Goal: Task Accomplishment & Management: Manage account settings

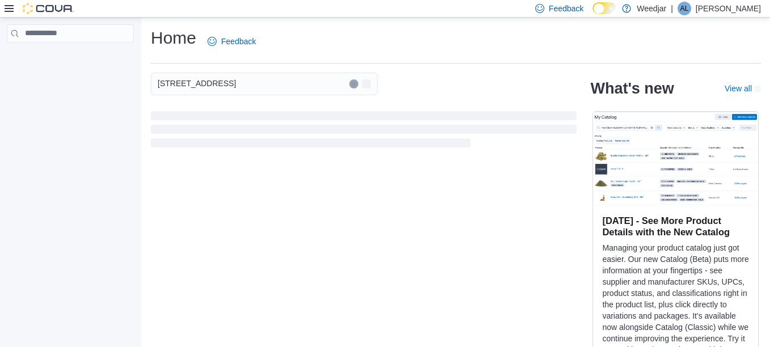
click at [726, 8] on p "[PERSON_NAME]" at bounding box center [728, 9] width 65 height 14
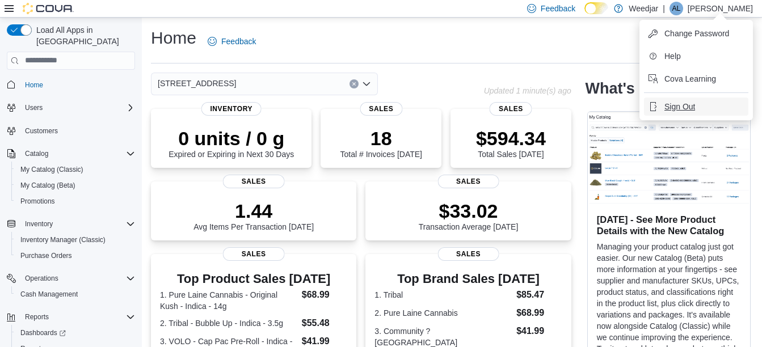
click at [677, 109] on span "Sign Out" at bounding box center [679, 106] width 31 height 11
